Goal: Information Seeking & Learning: Learn about a topic

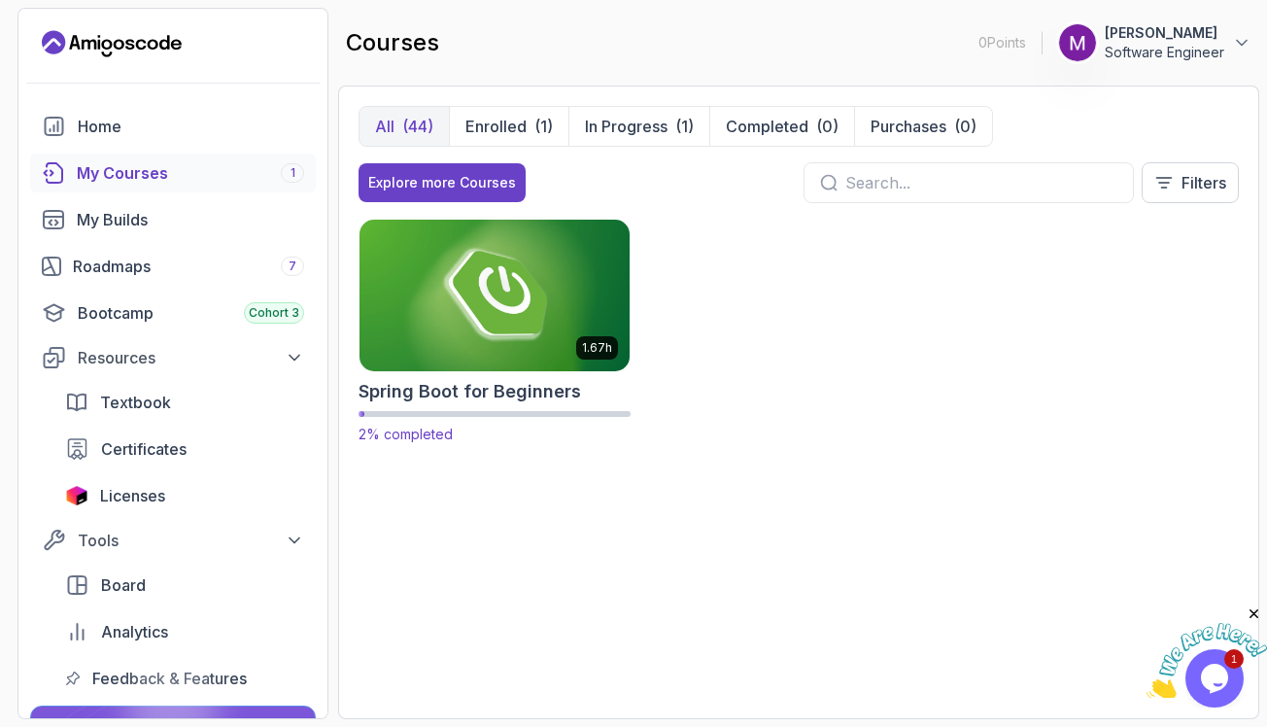
click at [526, 326] on img at bounding box center [495, 295] width 284 height 158
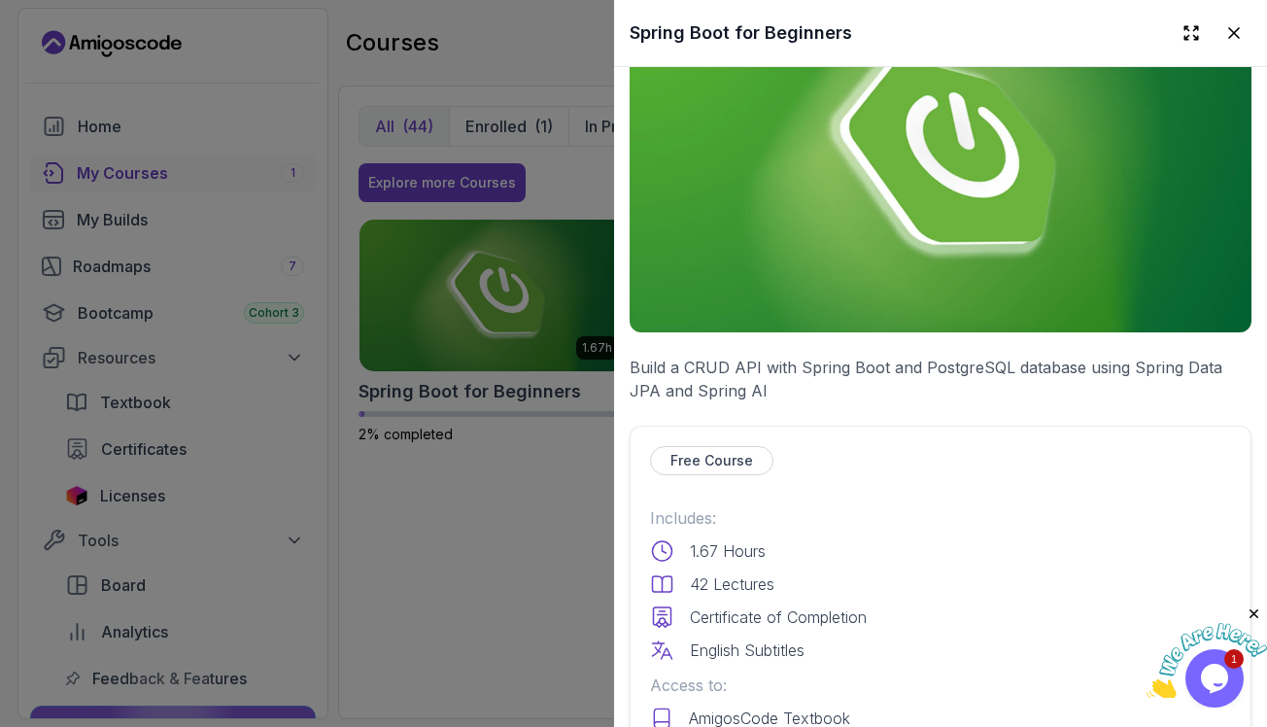
scroll to position [44, 0]
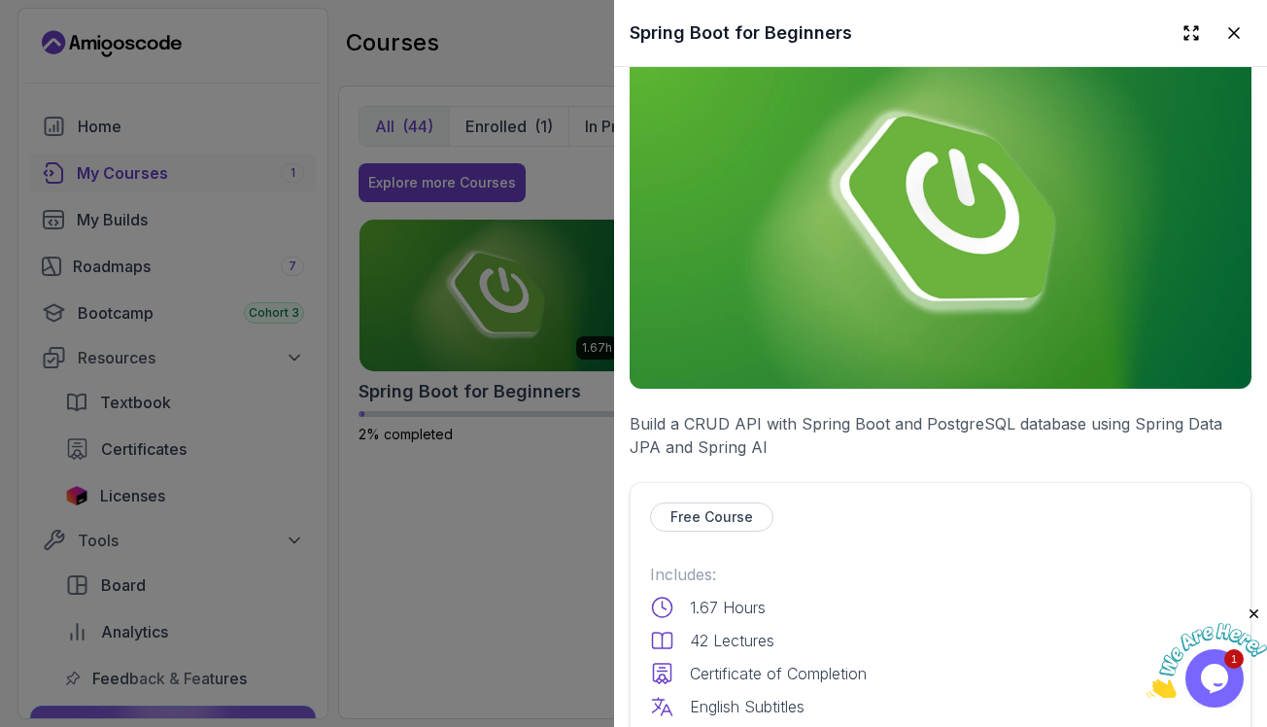
click at [475, 518] on div at bounding box center [633, 363] width 1267 height 727
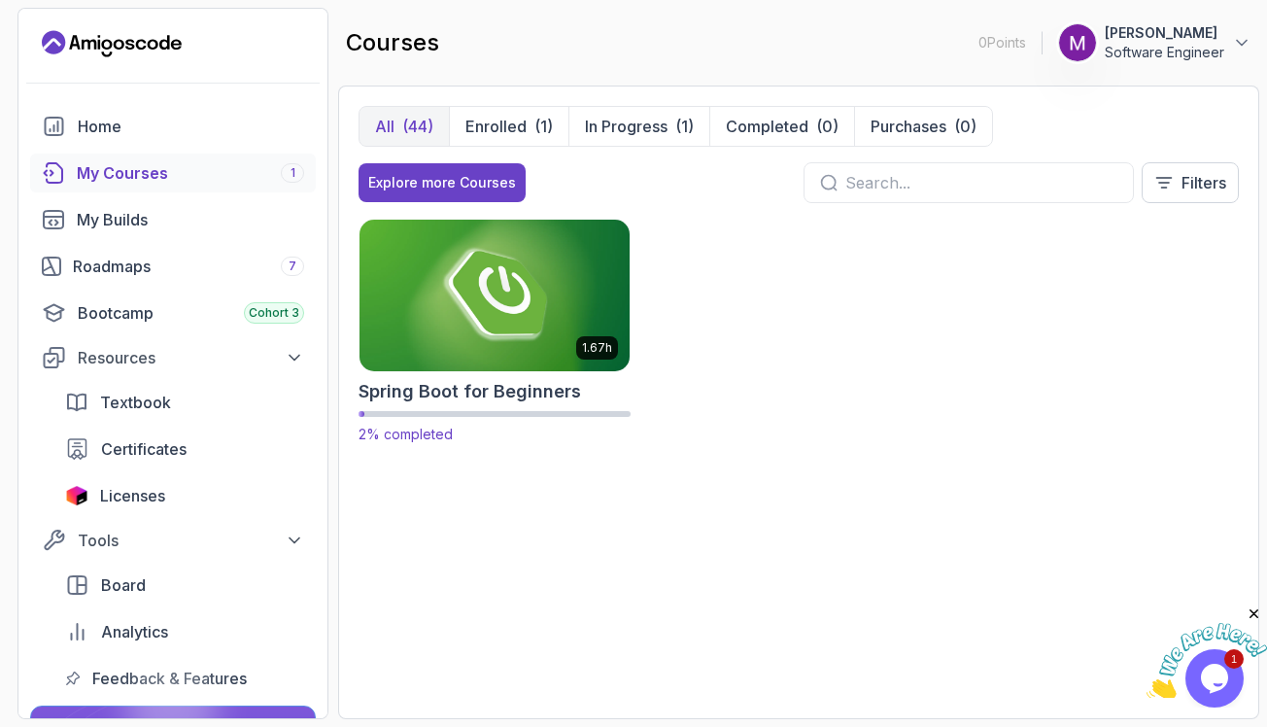
click at [512, 338] on img at bounding box center [495, 295] width 284 height 158
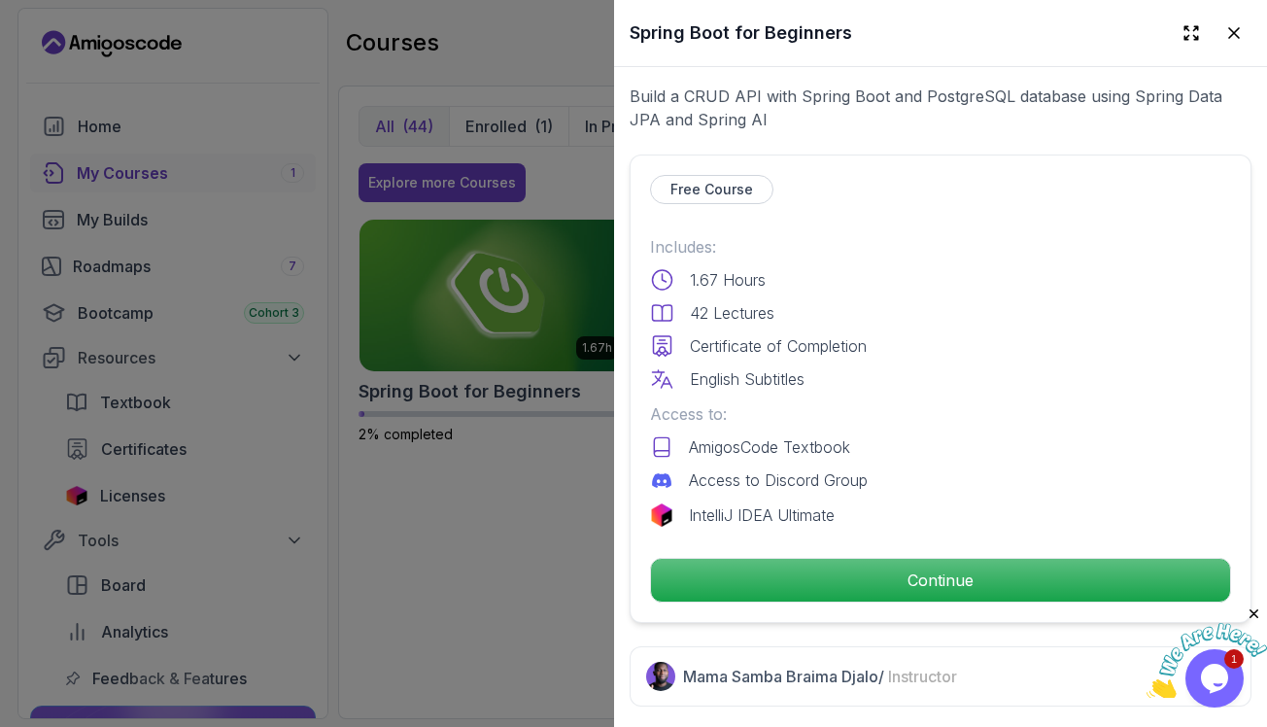
scroll to position [0, 0]
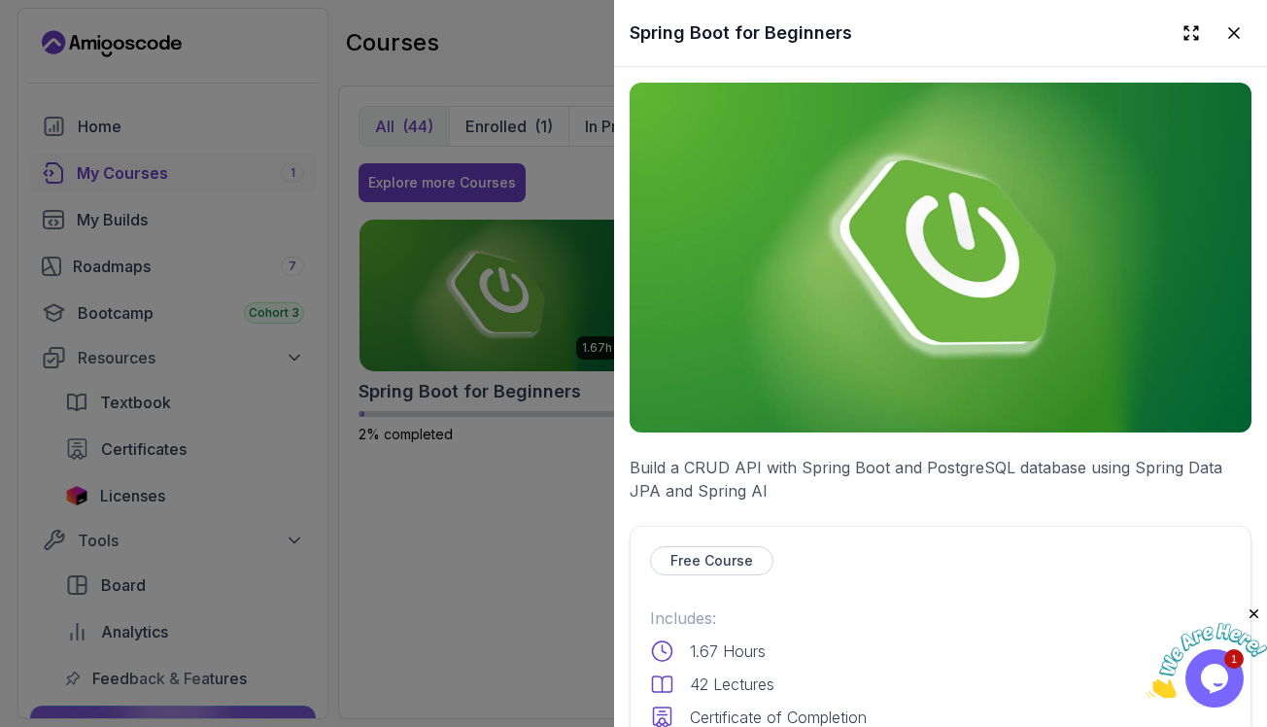
click at [777, 350] on img at bounding box center [941, 258] width 622 height 350
click at [513, 524] on div at bounding box center [633, 363] width 1267 height 727
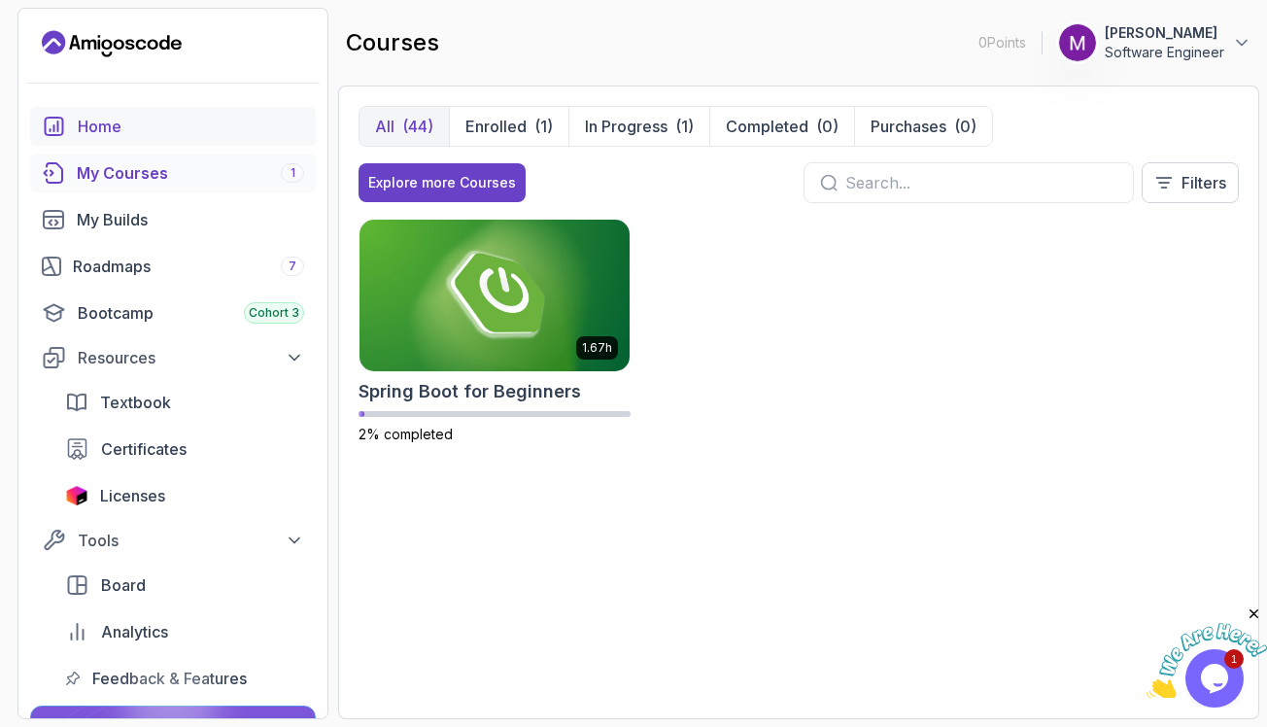
click at [117, 138] on link "Home" at bounding box center [173, 126] width 286 height 39
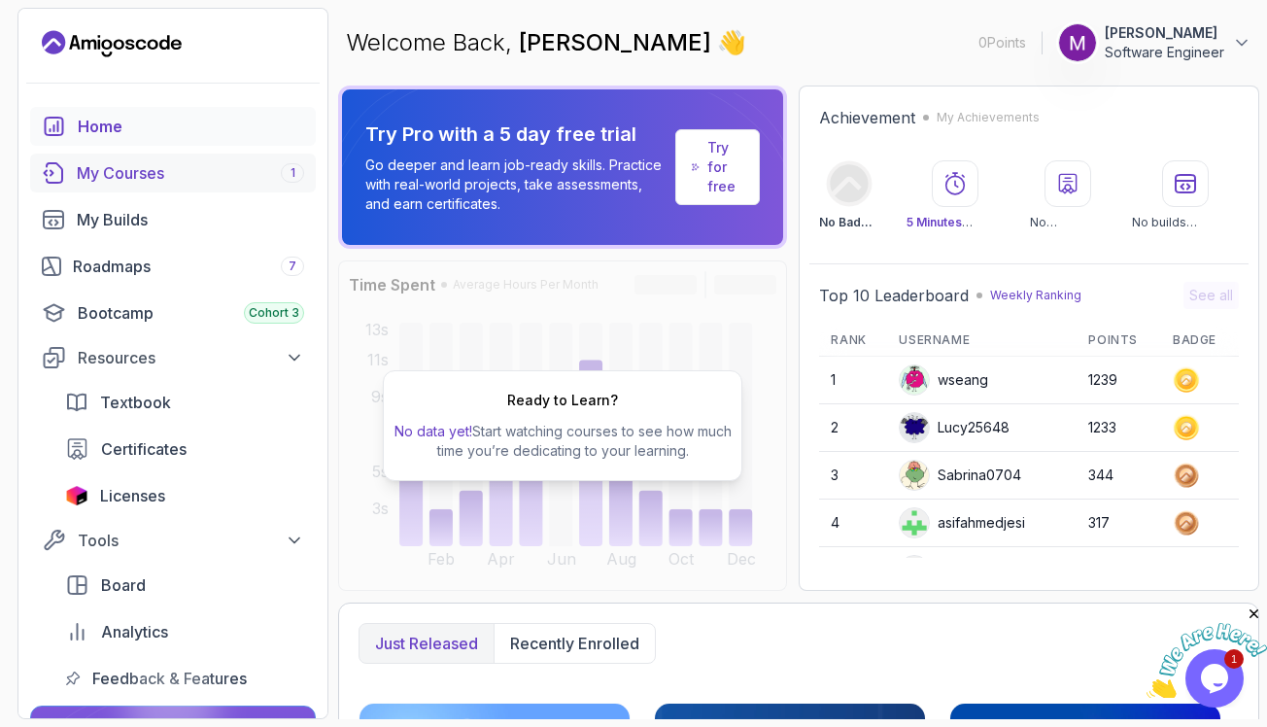
click at [141, 171] on div "My Courses 1" at bounding box center [190, 172] width 227 height 23
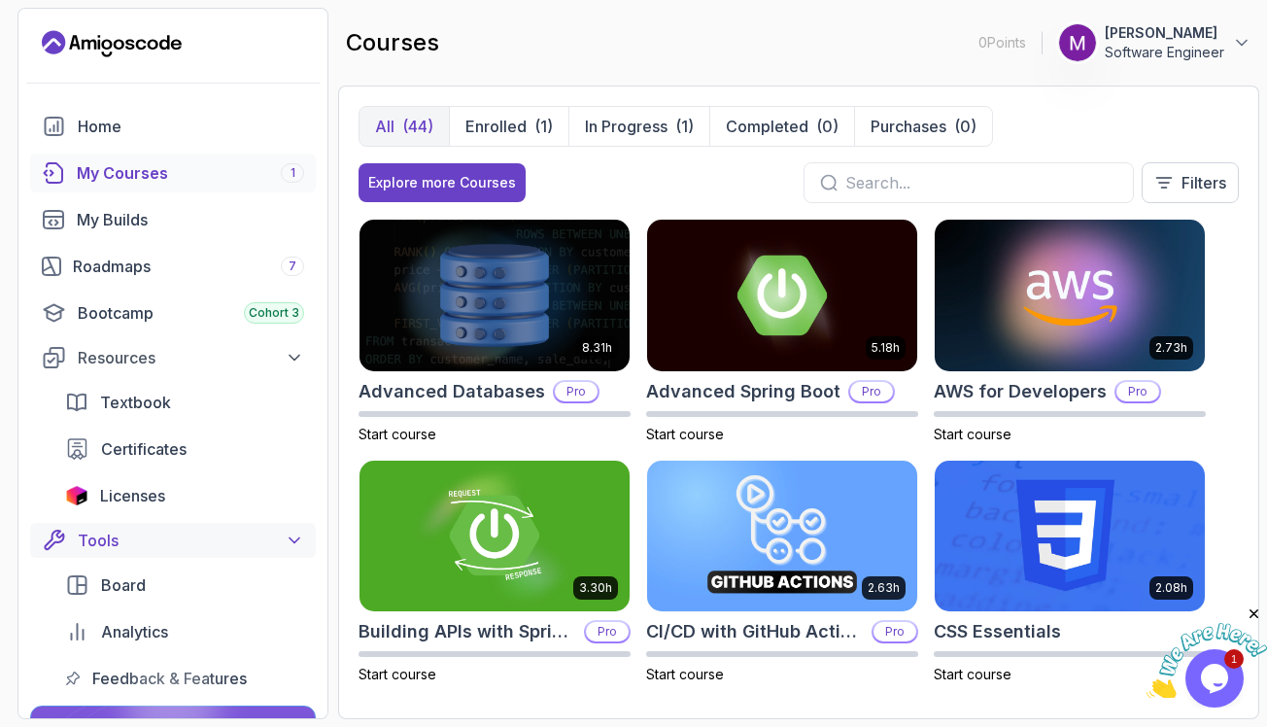
click at [265, 529] on div "Tools" at bounding box center [191, 540] width 226 height 23
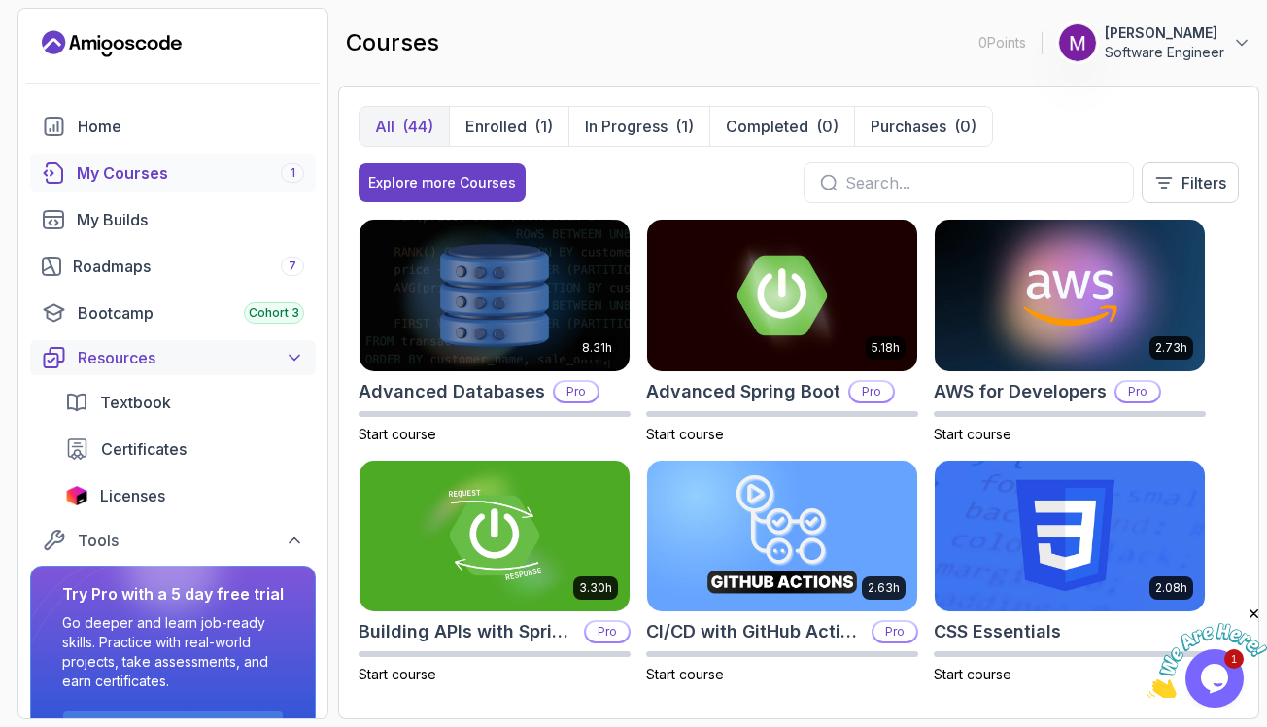
click at [225, 347] on div "Resources" at bounding box center [191, 357] width 226 height 23
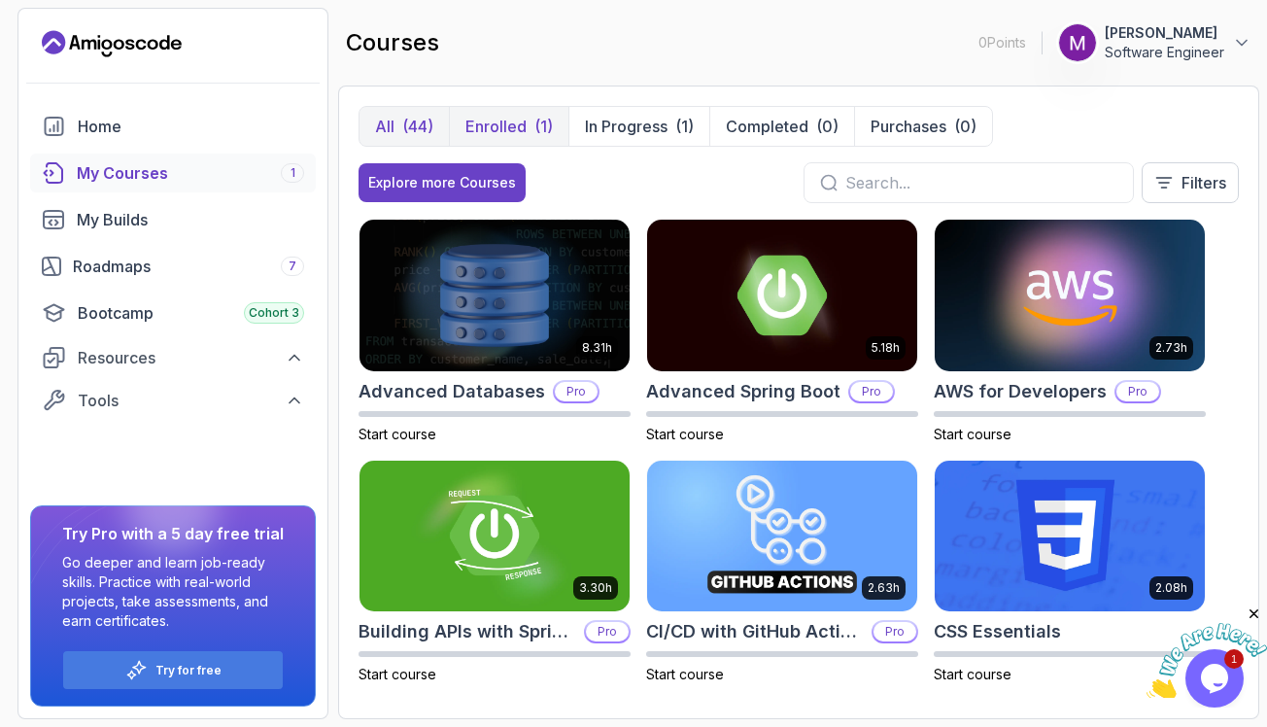
click at [490, 130] on p "Enrolled" at bounding box center [495, 126] width 61 height 23
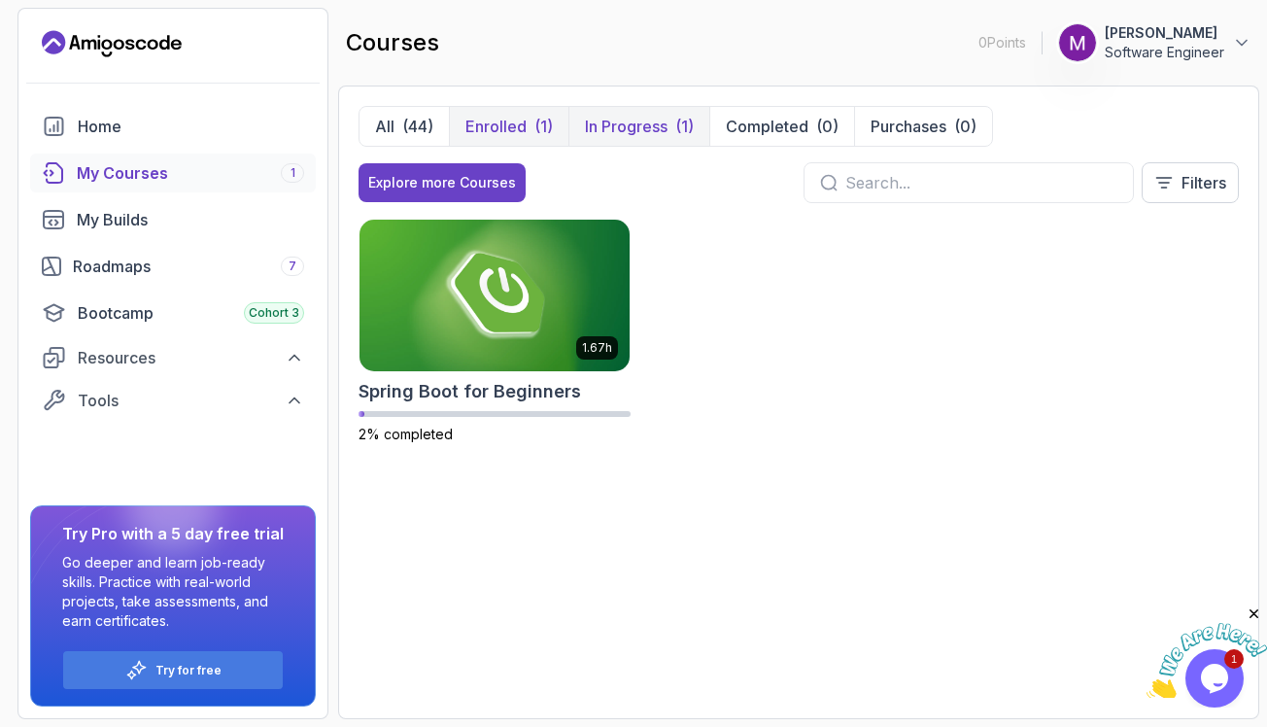
click at [649, 130] on p "In Progress" at bounding box center [626, 126] width 83 height 23
click at [522, 325] on img at bounding box center [495, 295] width 284 height 158
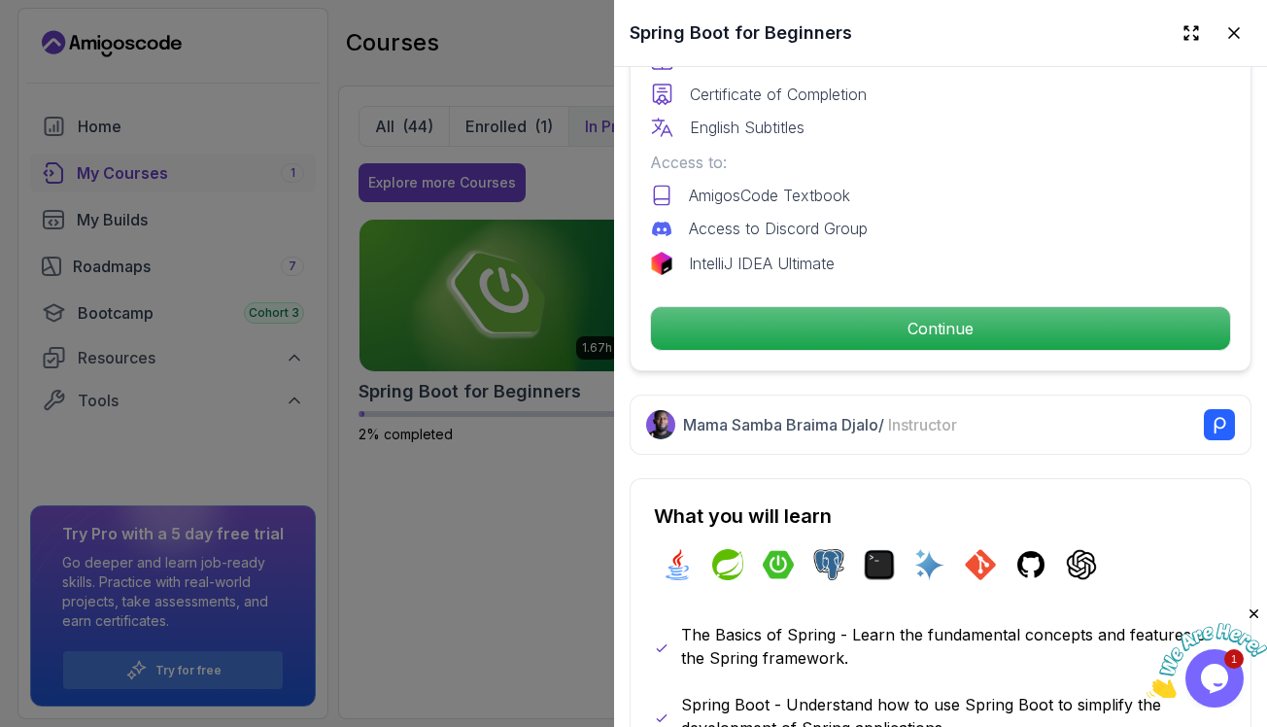
scroll to position [845, 0]
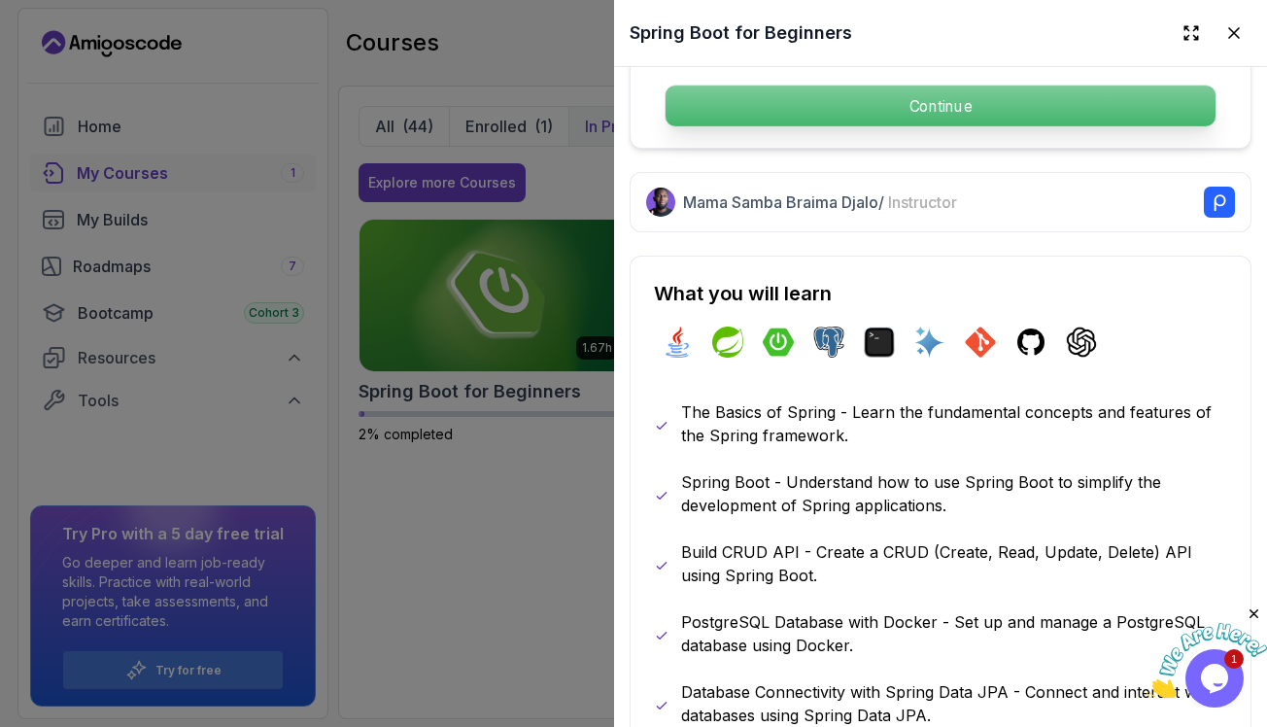
click at [910, 106] on p "Continue" at bounding box center [941, 106] width 550 height 41
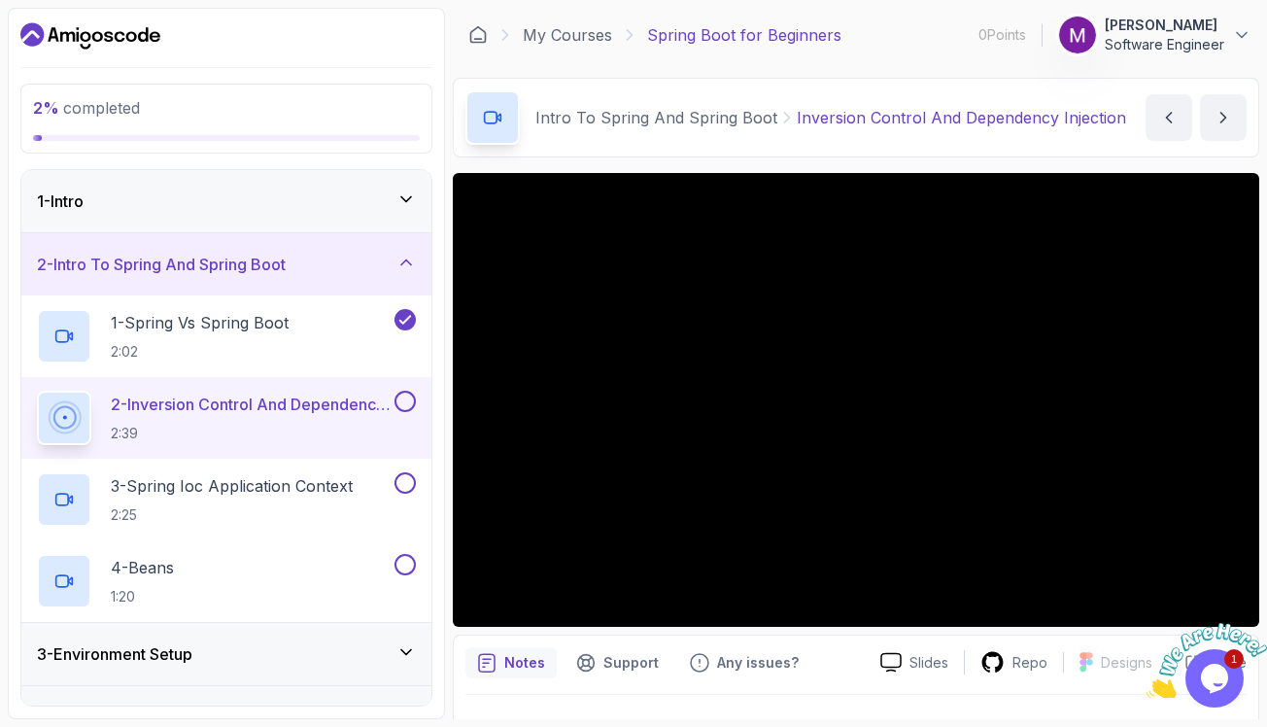
click at [378, 205] on div "1 - Intro" at bounding box center [226, 200] width 379 height 23
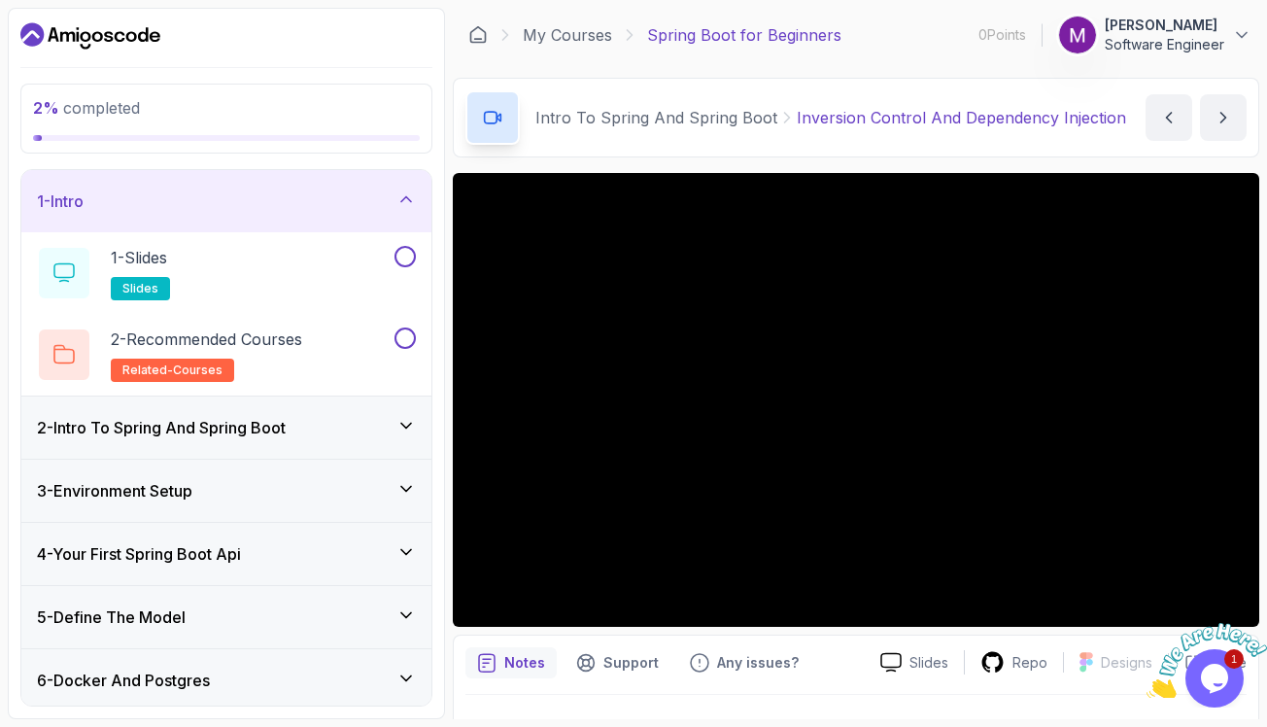
click at [378, 205] on div "1 - Intro" at bounding box center [226, 200] width 379 height 23
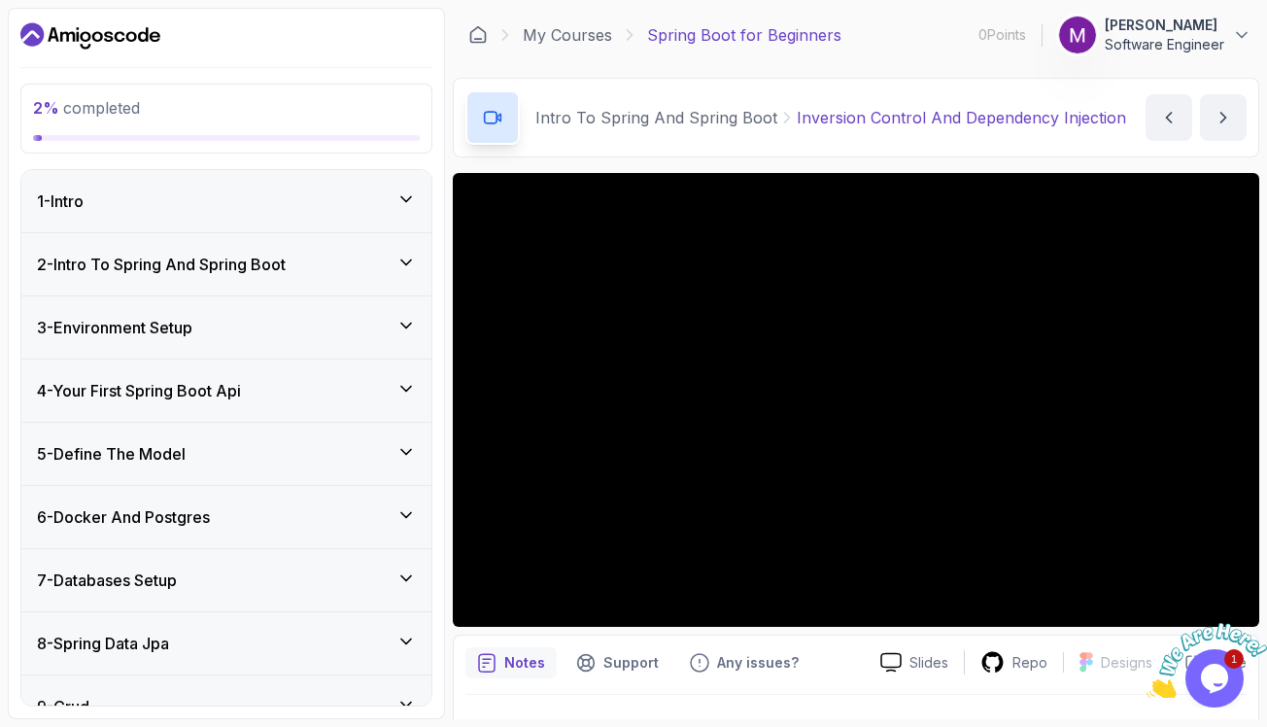
click at [339, 209] on div "1 - Intro" at bounding box center [226, 200] width 379 height 23
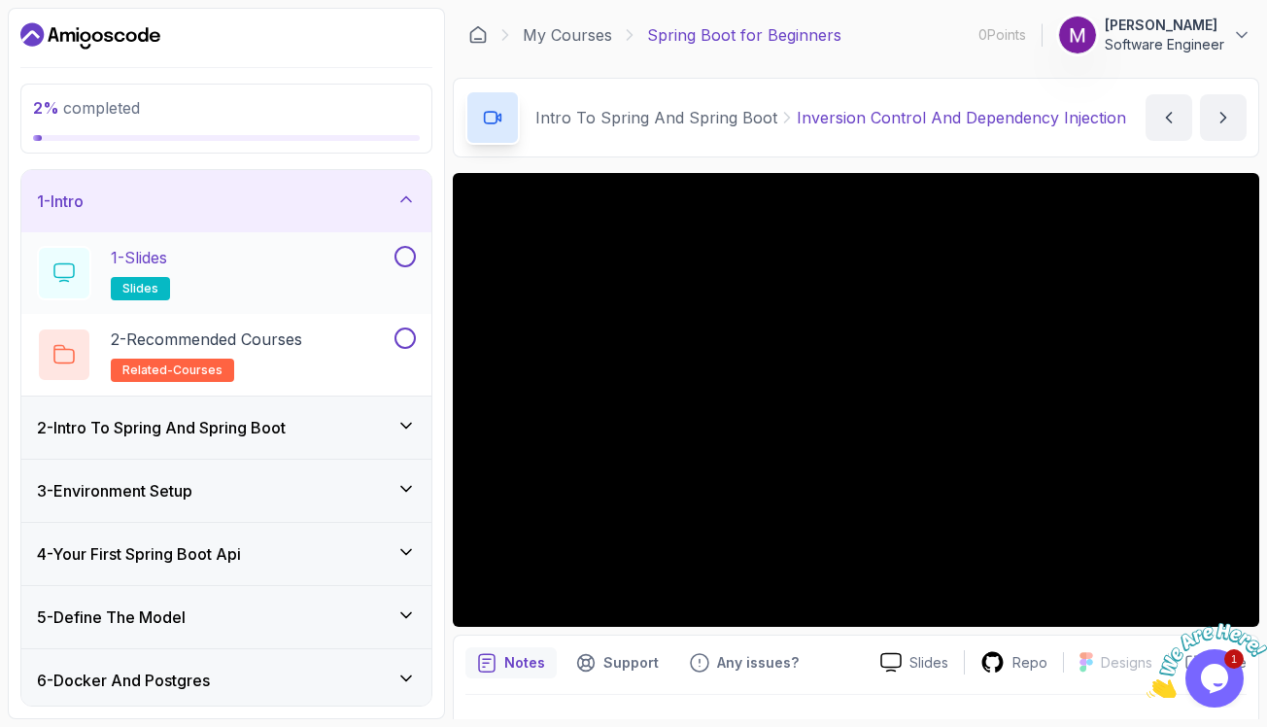
click at [313, 258] on div "1 - Slides slides" at bounding box center [214, 273] width 354 height 54
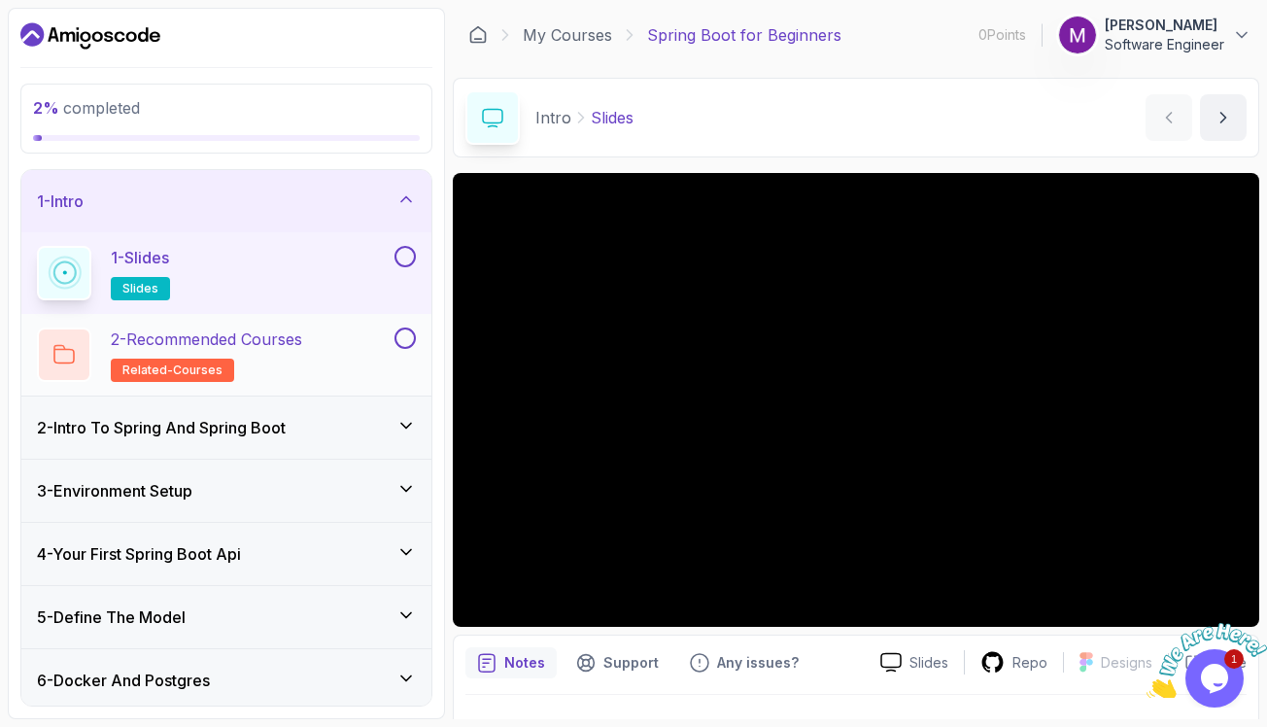
click at [287, 341] on p "2 - Recommended Courses" at bounding box center [206, 338] width 191 height 23
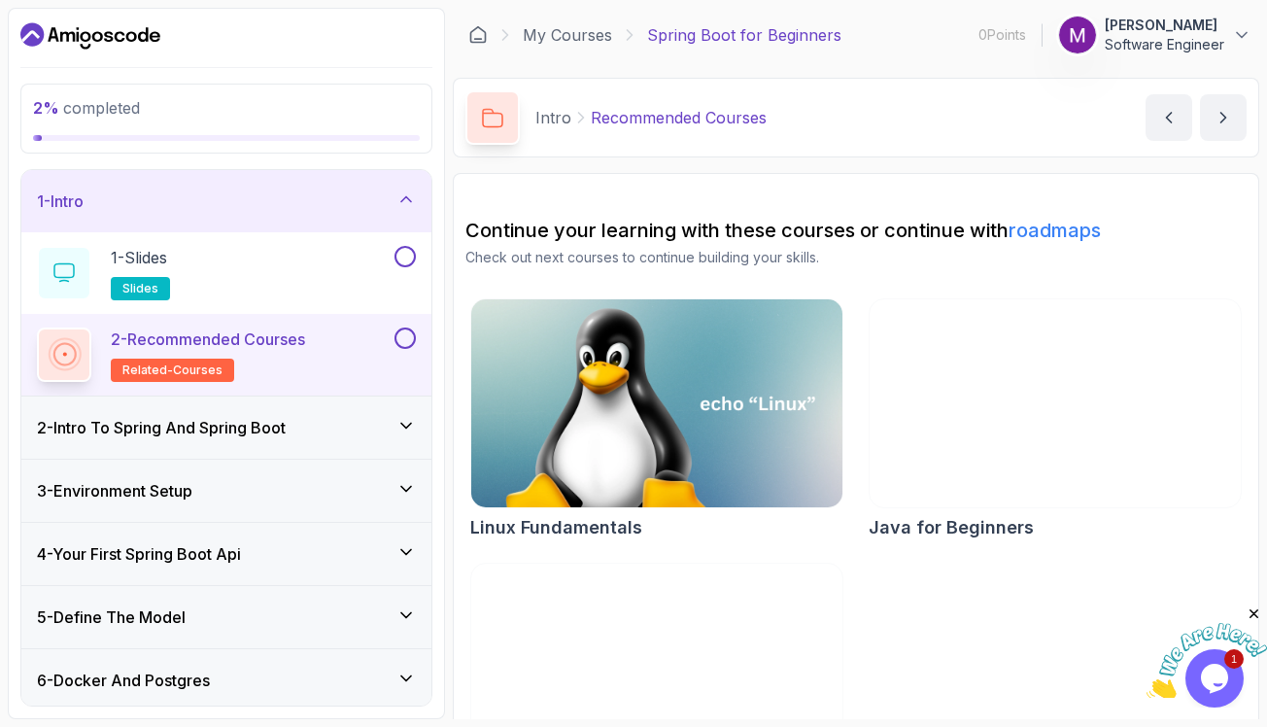
scroll to position [105, 0]
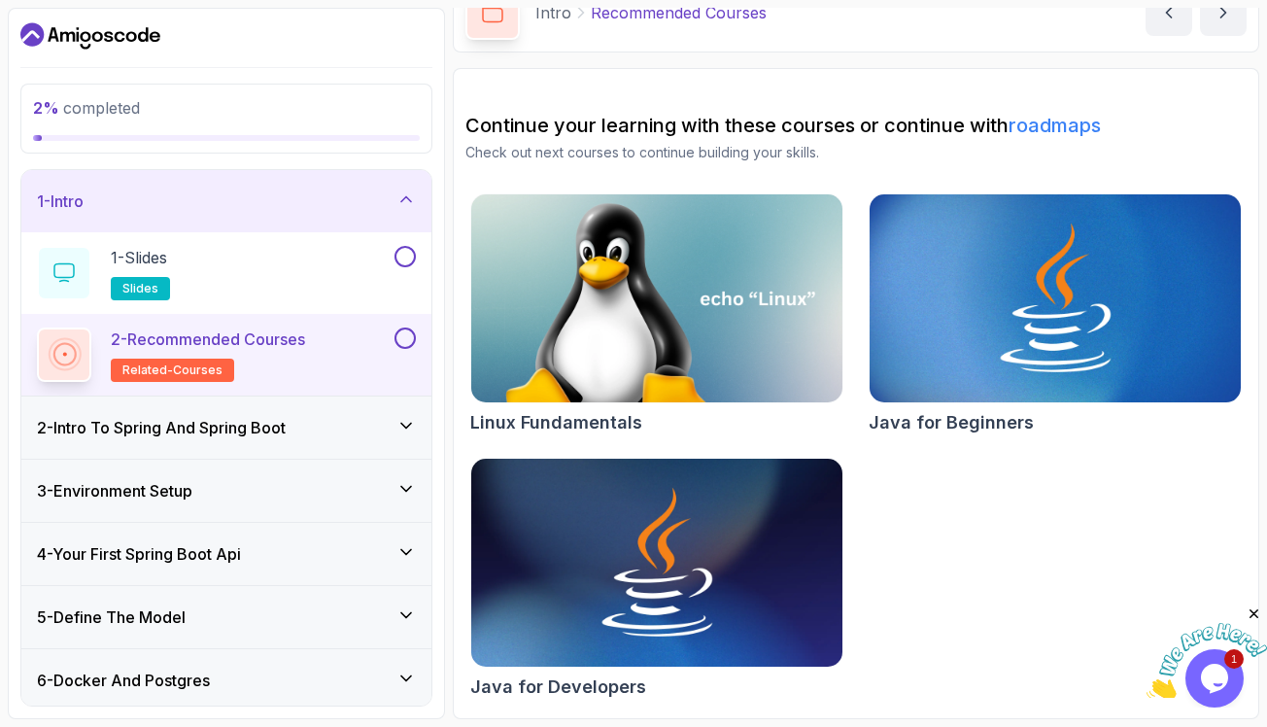
click at [143, 191] on div "1 - Intro" at bounding box center [226, 200] width 379 height 23
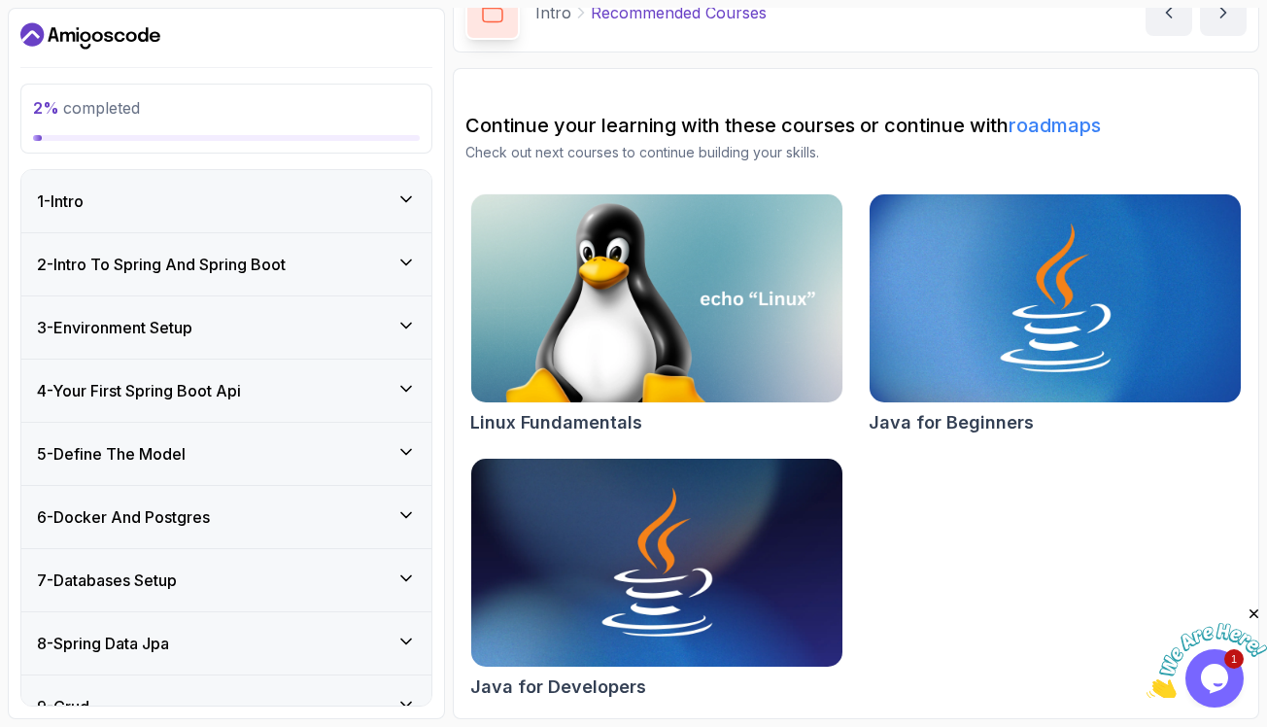
click at [143, 191] on div "1 - Intro" at bounding box center [226, 200] width 379 height 23
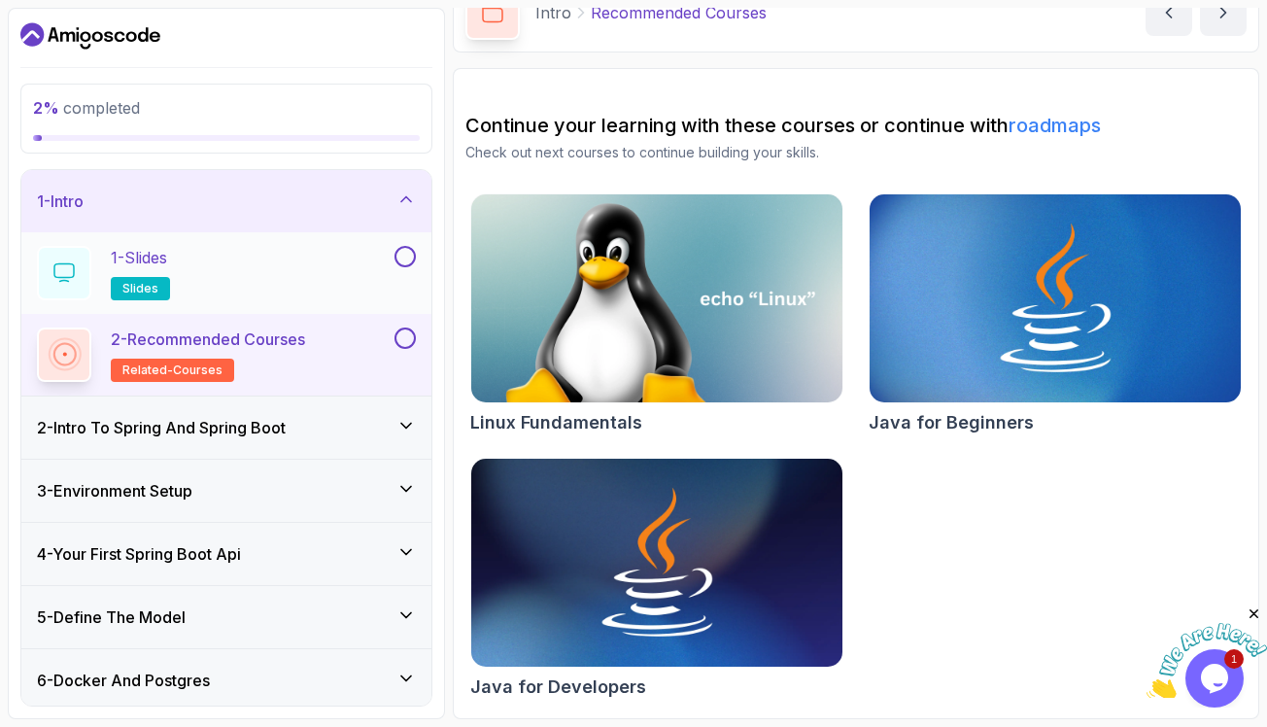
click at [407, 252] on button at bounding box center [405, 256] width 21 height 21
click at [408, 339] on button at bounding box center [405, 337] width 21 height 21
click at [257, 192] on div "1 - Intro" at bounding box center [226, 200] width 379 height 23
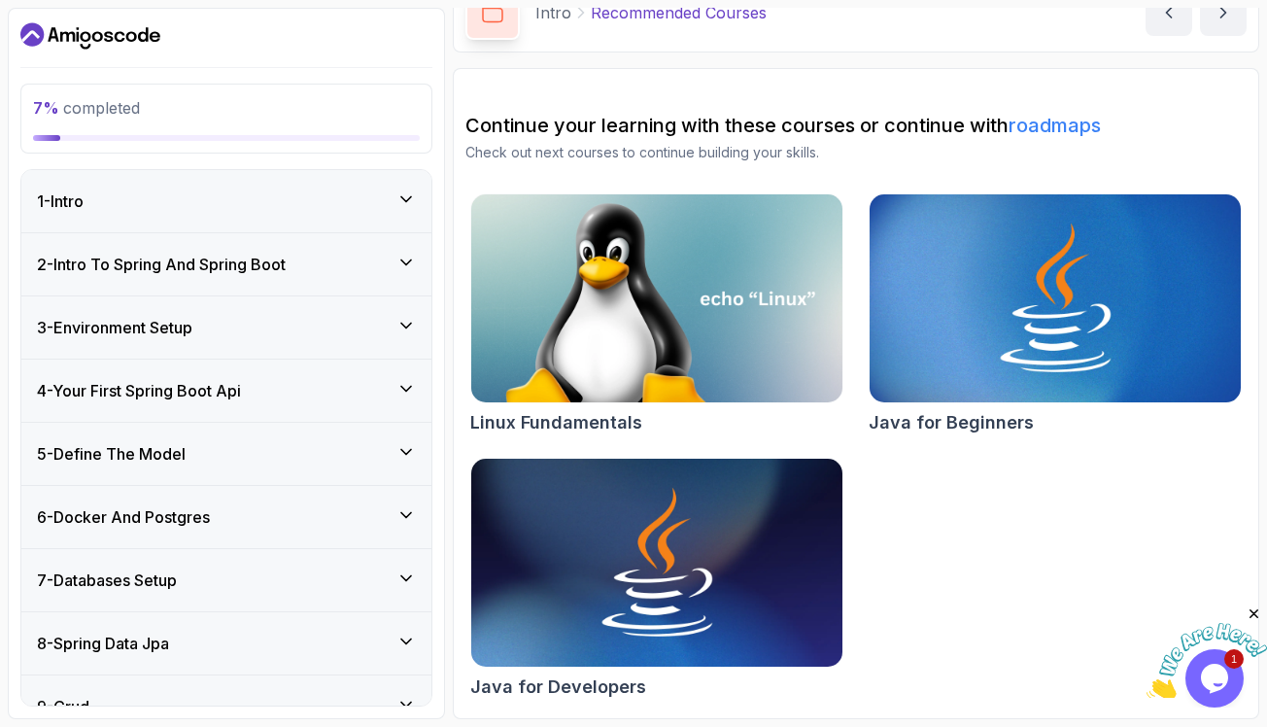
click at [196, 253] on h3 "2 - Intro To Spring And Spring Boot" at bounding box center [161, 264] width 249 height 23
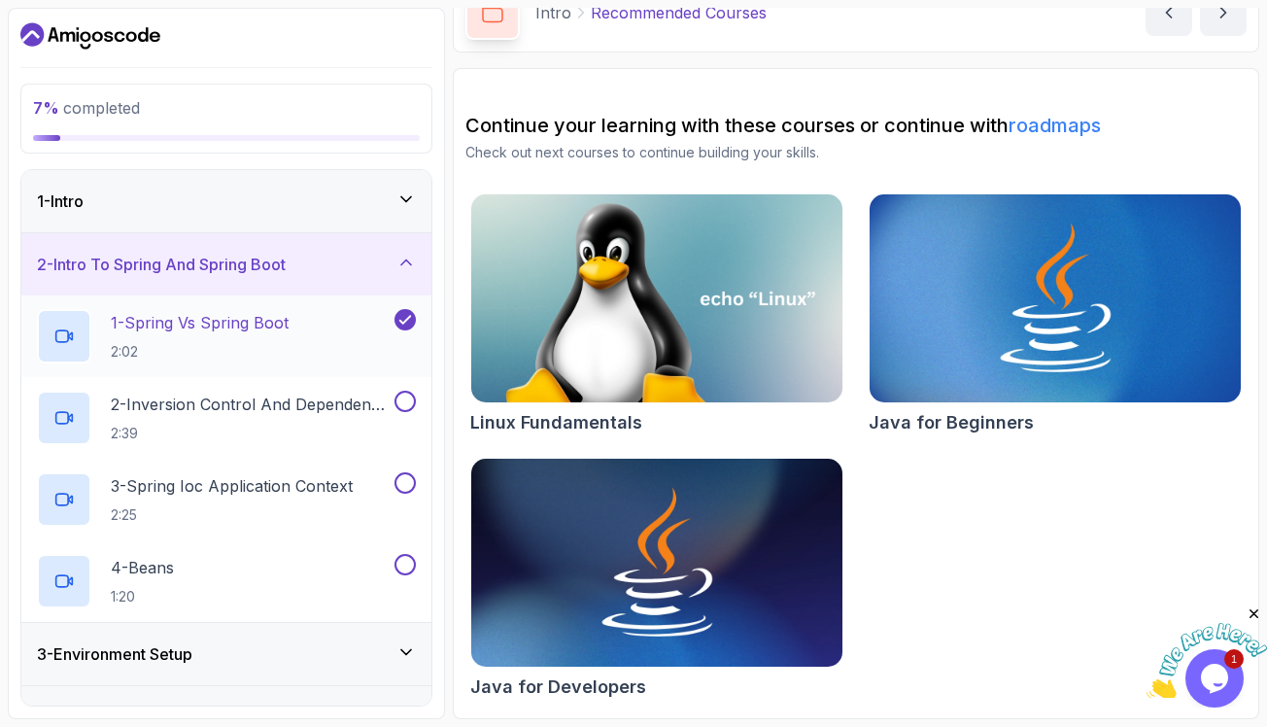
click at [218, 342] on p "2:02" at bounding box center [200, 351] width 178 height 19
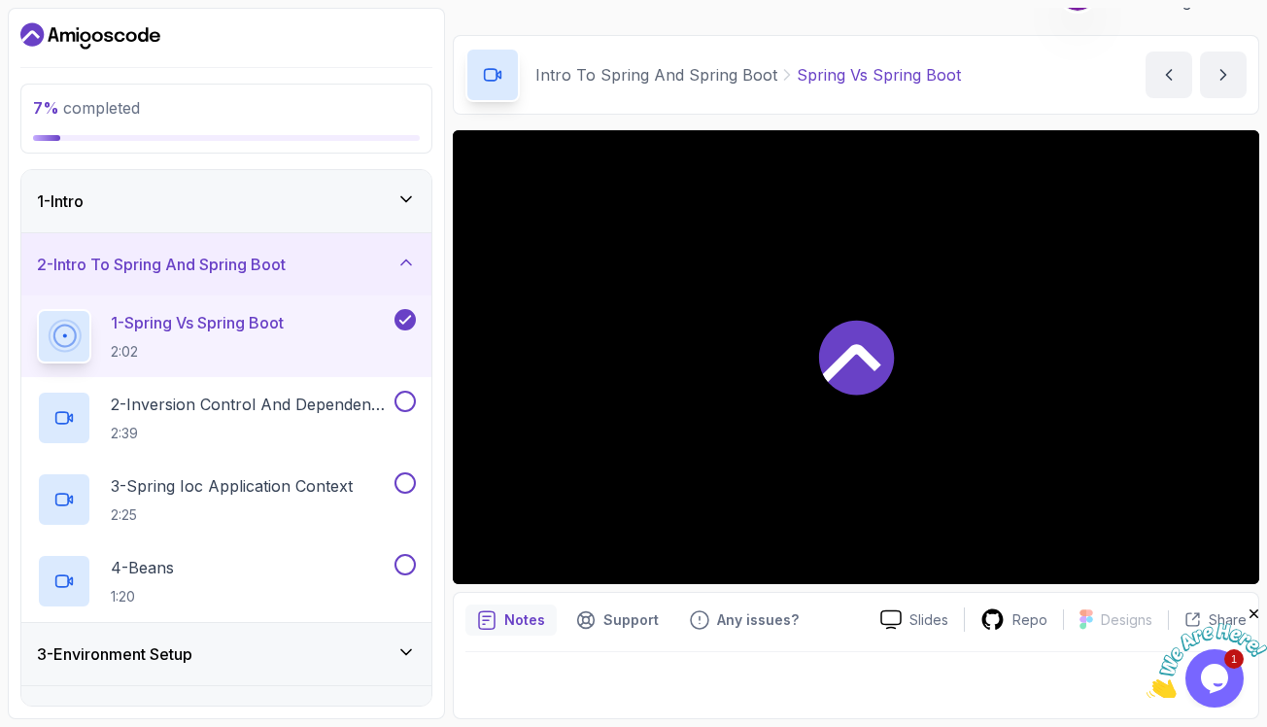
scroll to position [43, 0]
click at [37, 309] on button "1 - Spring Vs Spring Boot 2:02" at bounding box center [226, 336] width 379 height 54
